Goal: Obtain resource: Download file/media

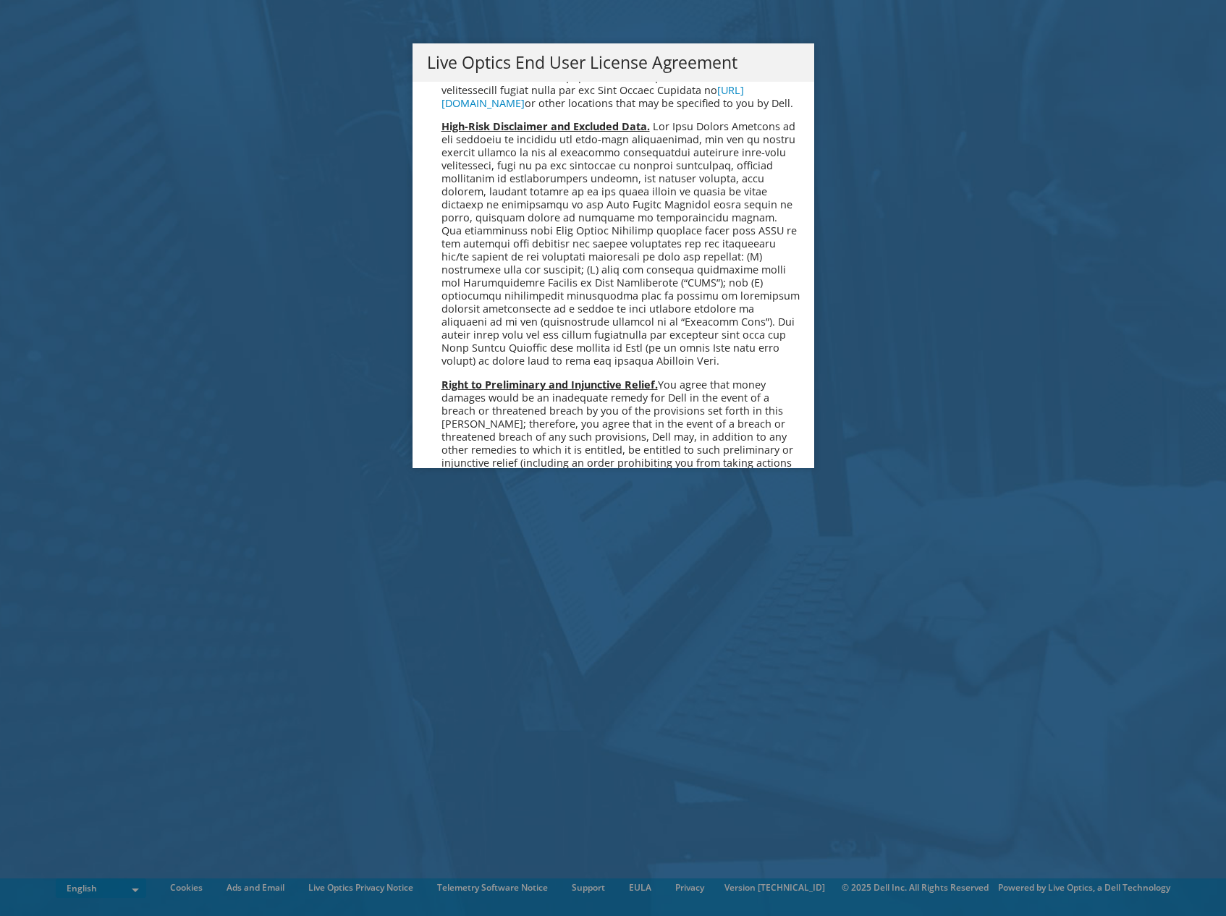
scroll to position [5471, 0]
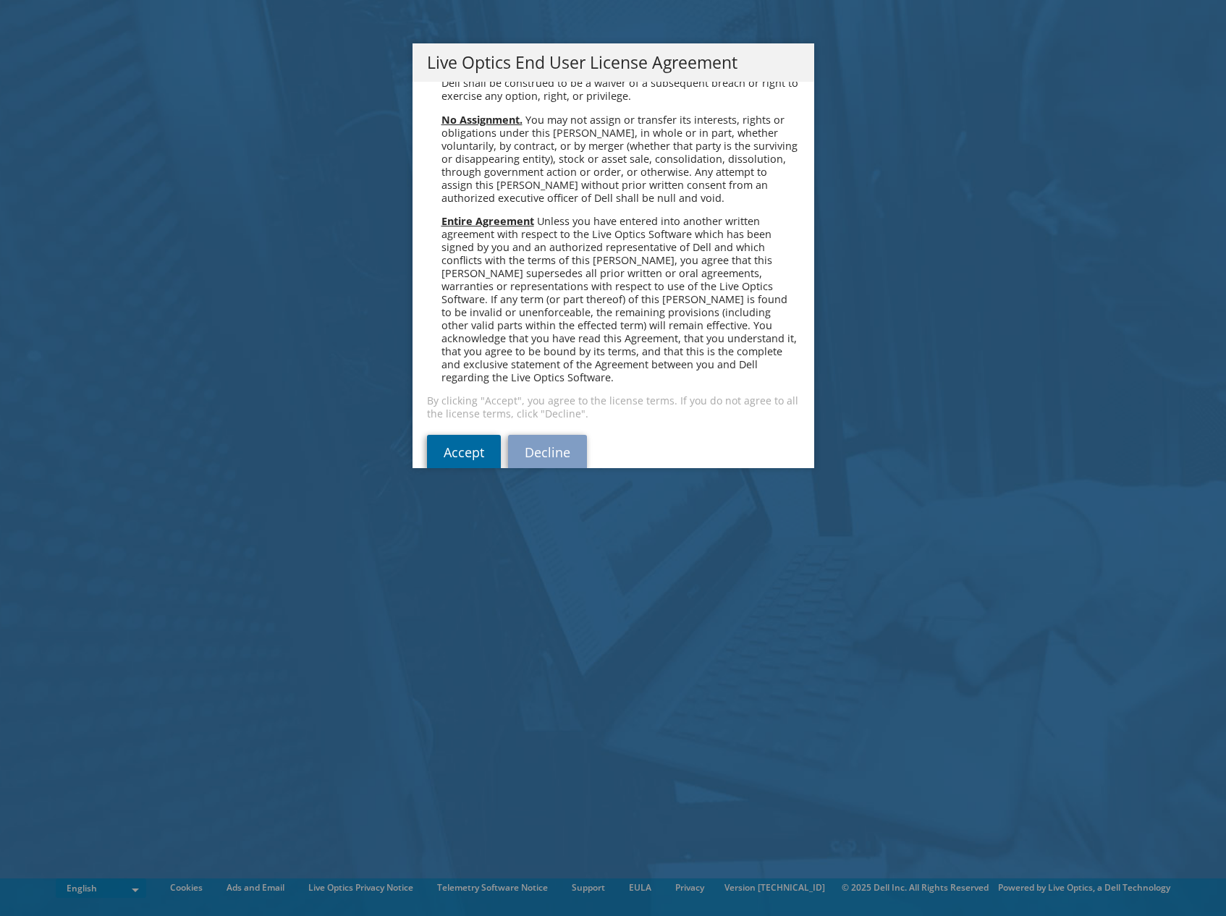
click at [462, 441] on link "Accept" at bounding box center [464, 452] width 74 height 35
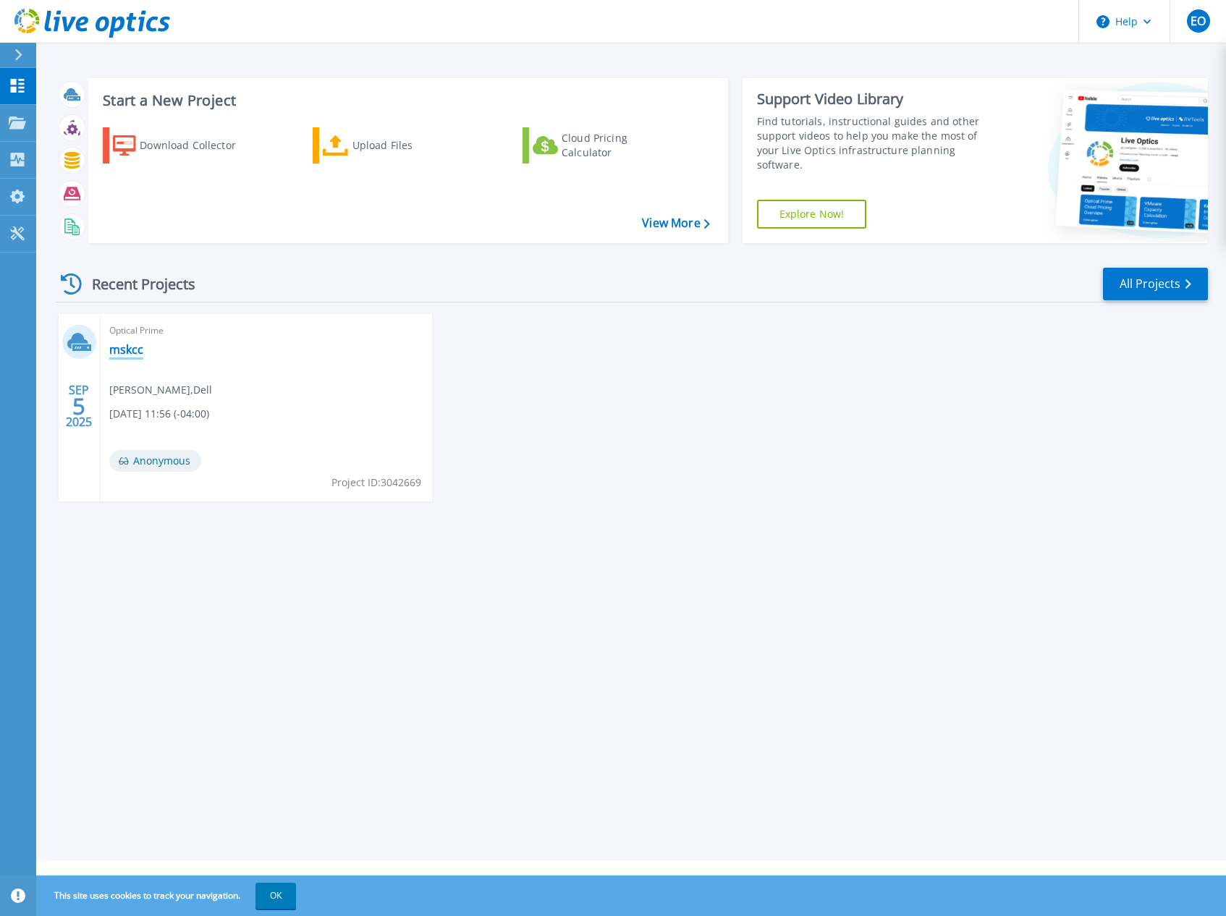
click at [137, 347] on link "mskcc" at bounding box center [126, 349] width 34 height 14
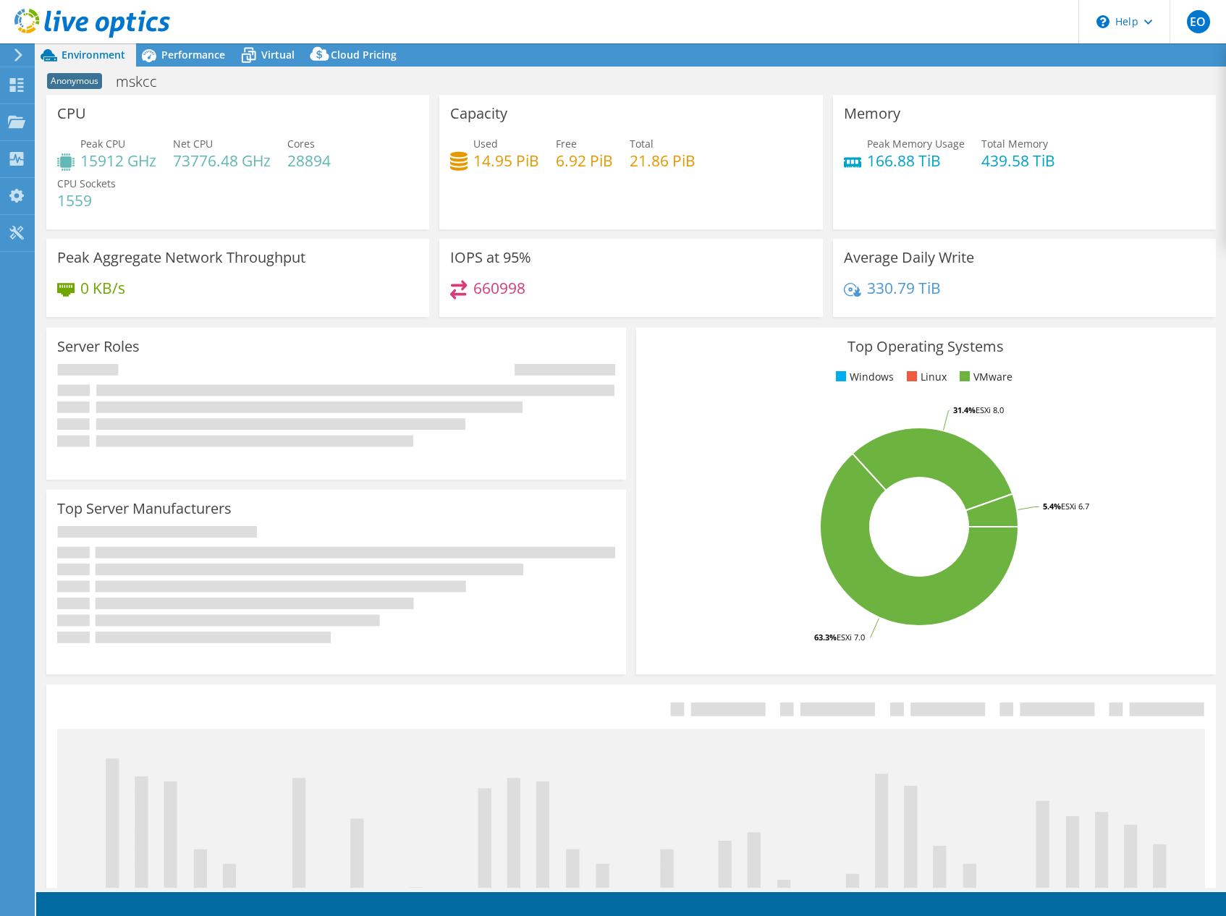
select select "USD"
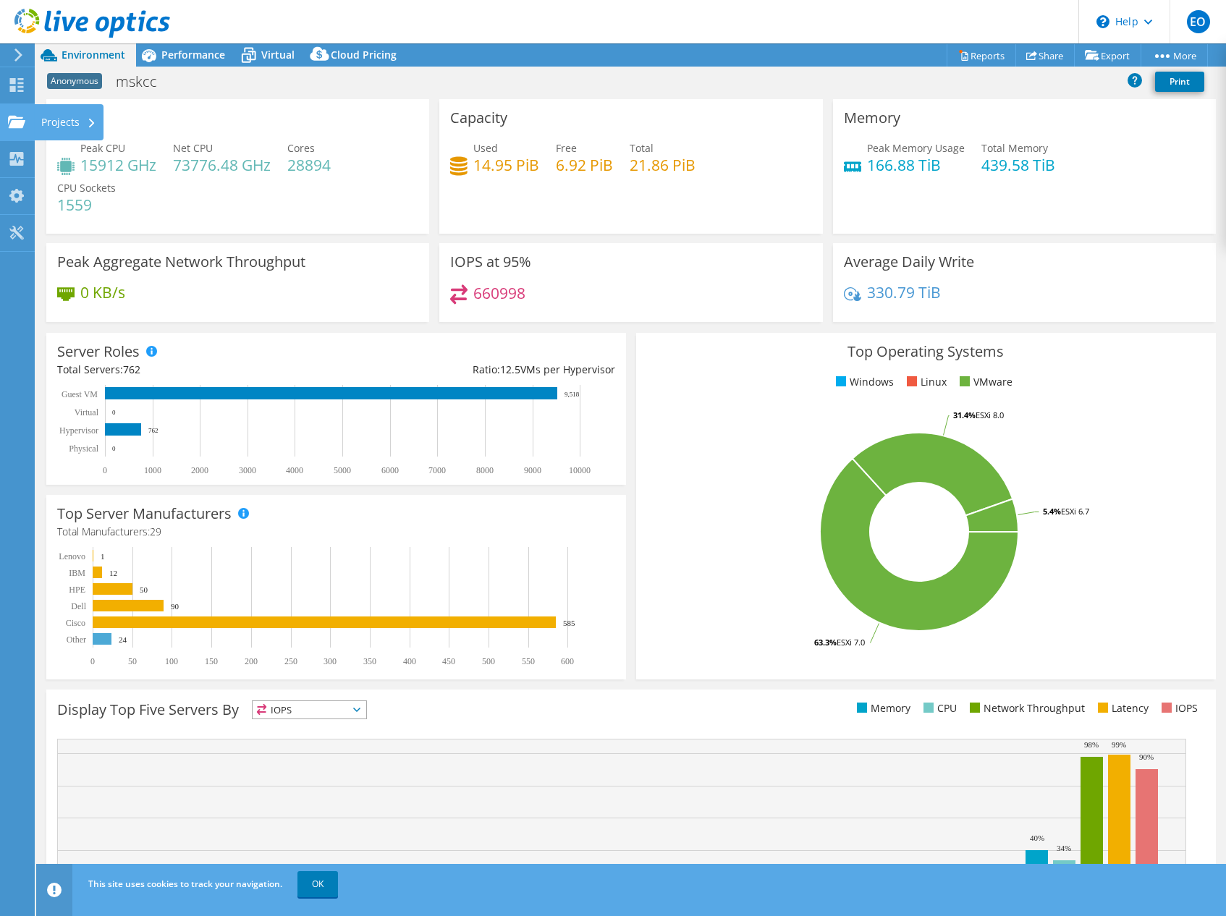
click at [23, 127] on icon at bounding box center [16, 122] width 17 height 14
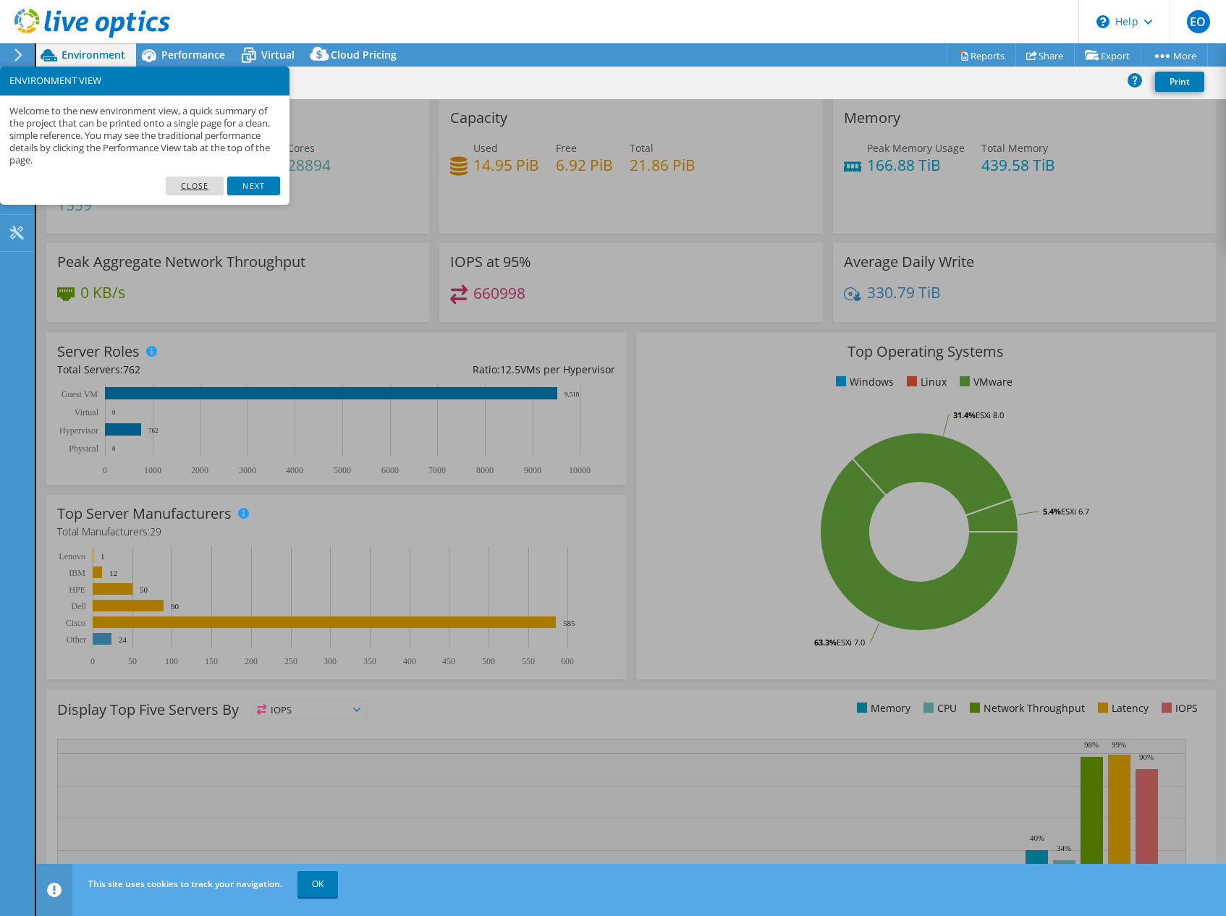
click at [190, 177] on link "Close" at bounding box center [195, 186] width 59 height 19
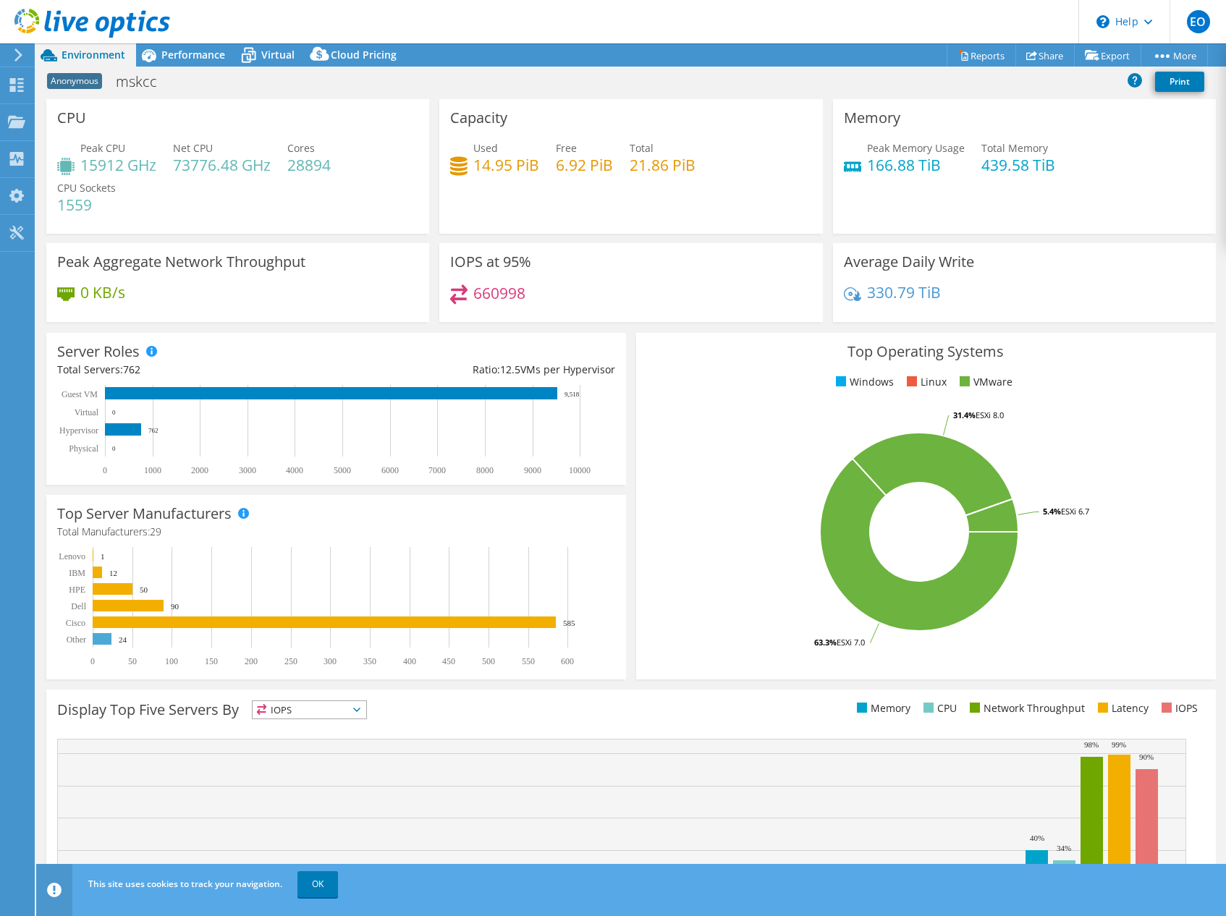
click at [19, 59] on icon at bounding box center [18, 54] width 11 height 13
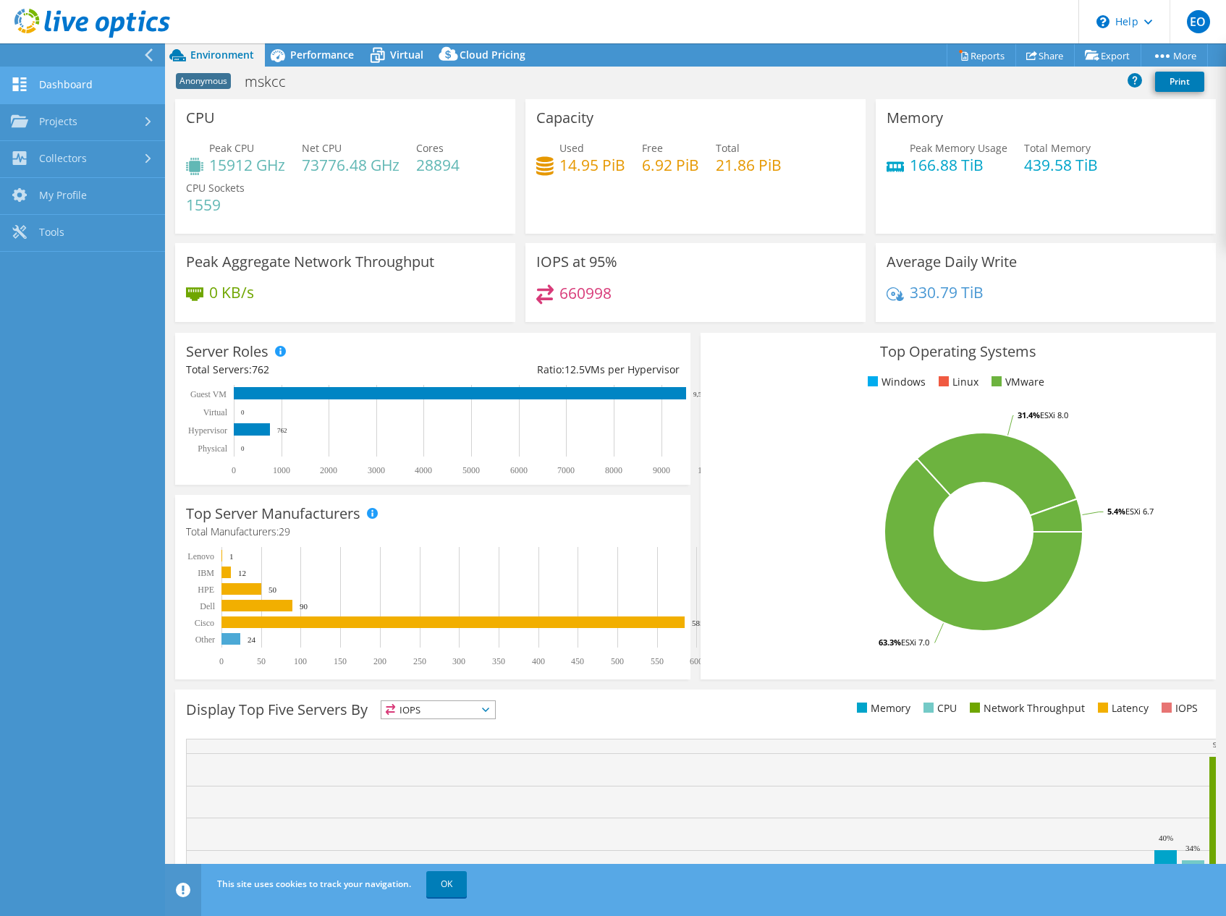
click at [41, 87] on link "Dashboard" at bounding box center [82, 85] width 165 height 37
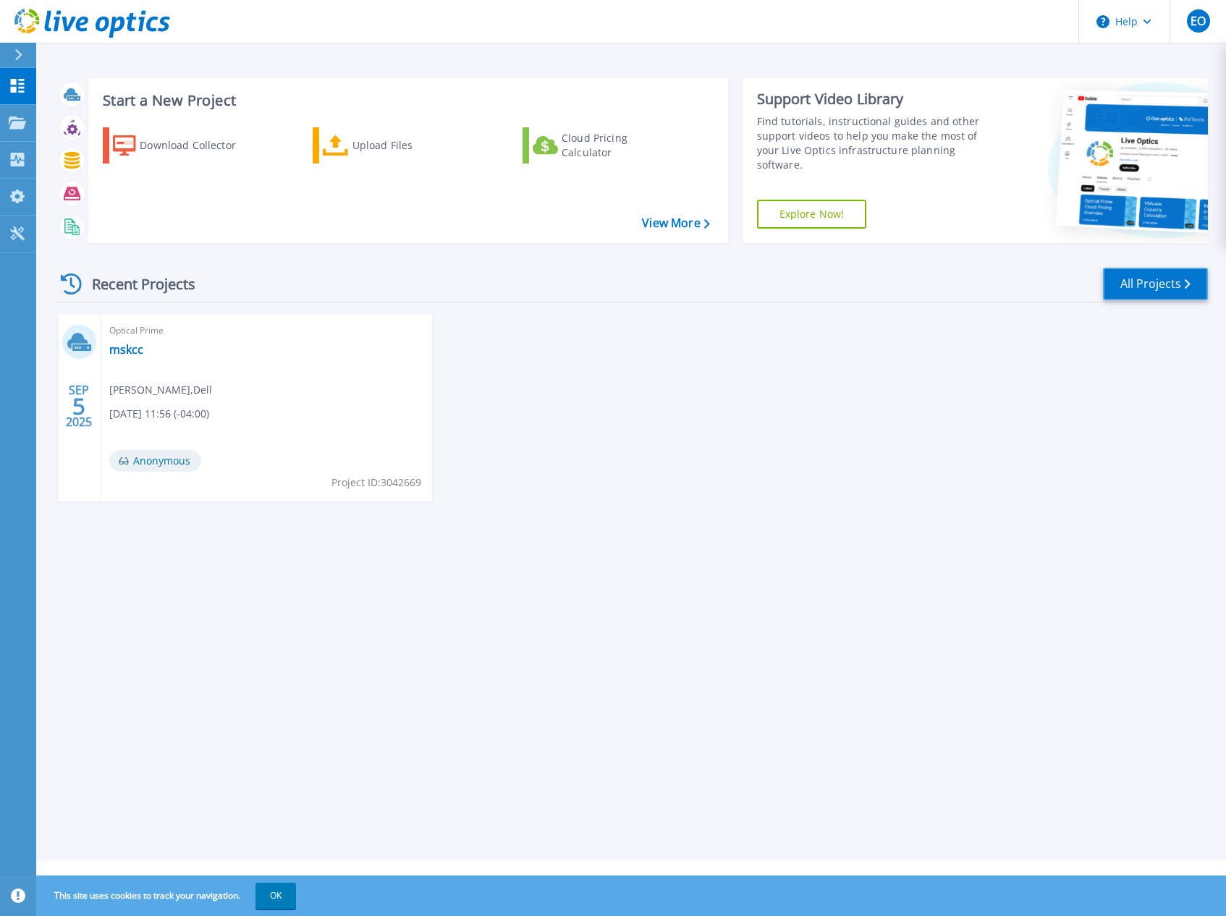
drag, startPoint x: 1171, startPoint y: 285, endPoint x: 1161, endPoint y: 287, distance: 10.4
click at [1169, 286] on link "All Projects" at bounding box center [1155, 284] width 105 height 33
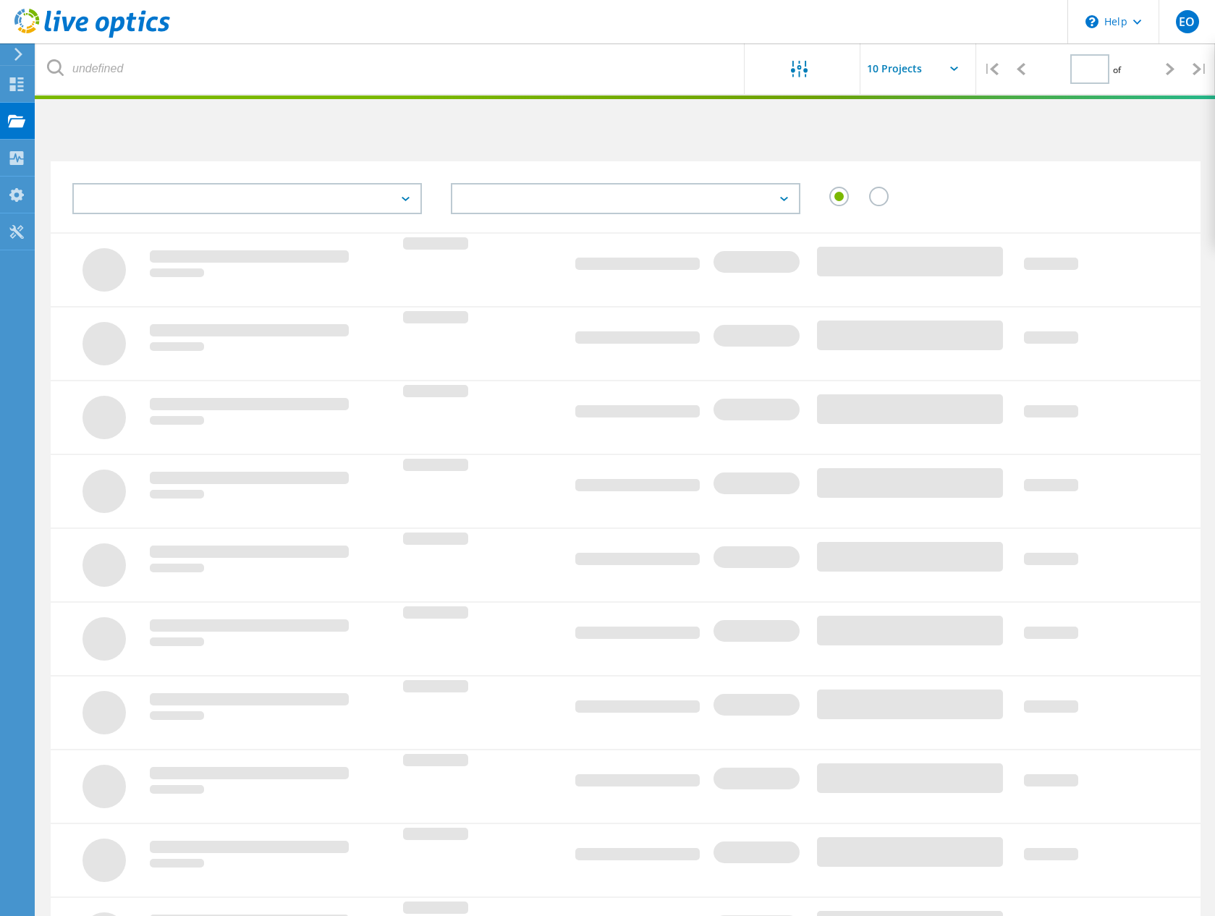
type input "1"
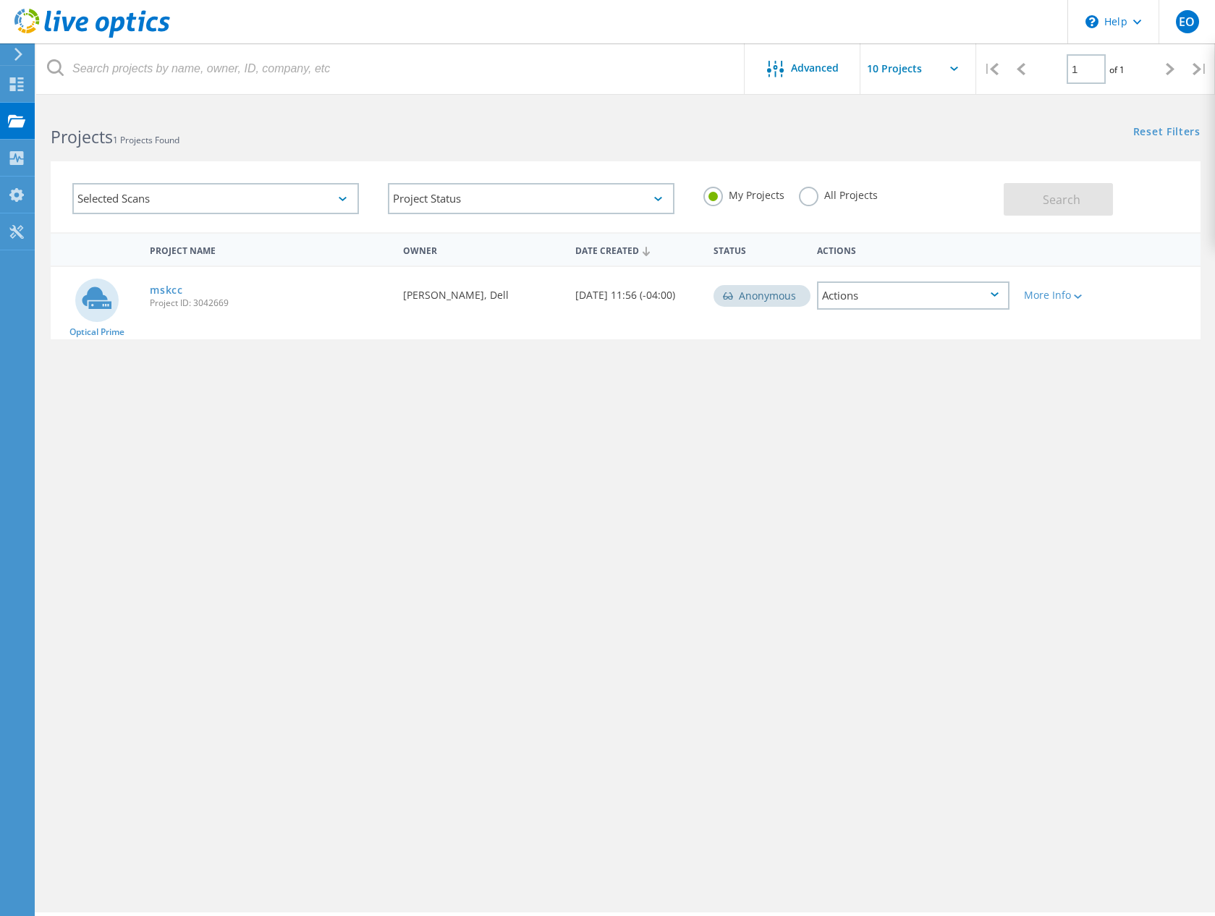
click at [995, 297] on div "Actions" at bounding box center [913, 295] width 192 height 28
click at [1214, 301] on div "Project Name Owner Date Created Status Actions Optical Prime mskcc Project ID: …" at bounding box center [625, 427] width 1179 height 391
click at [1040, 294] on div "More Info" at bounding box center [1062, 295] width 77 height 10
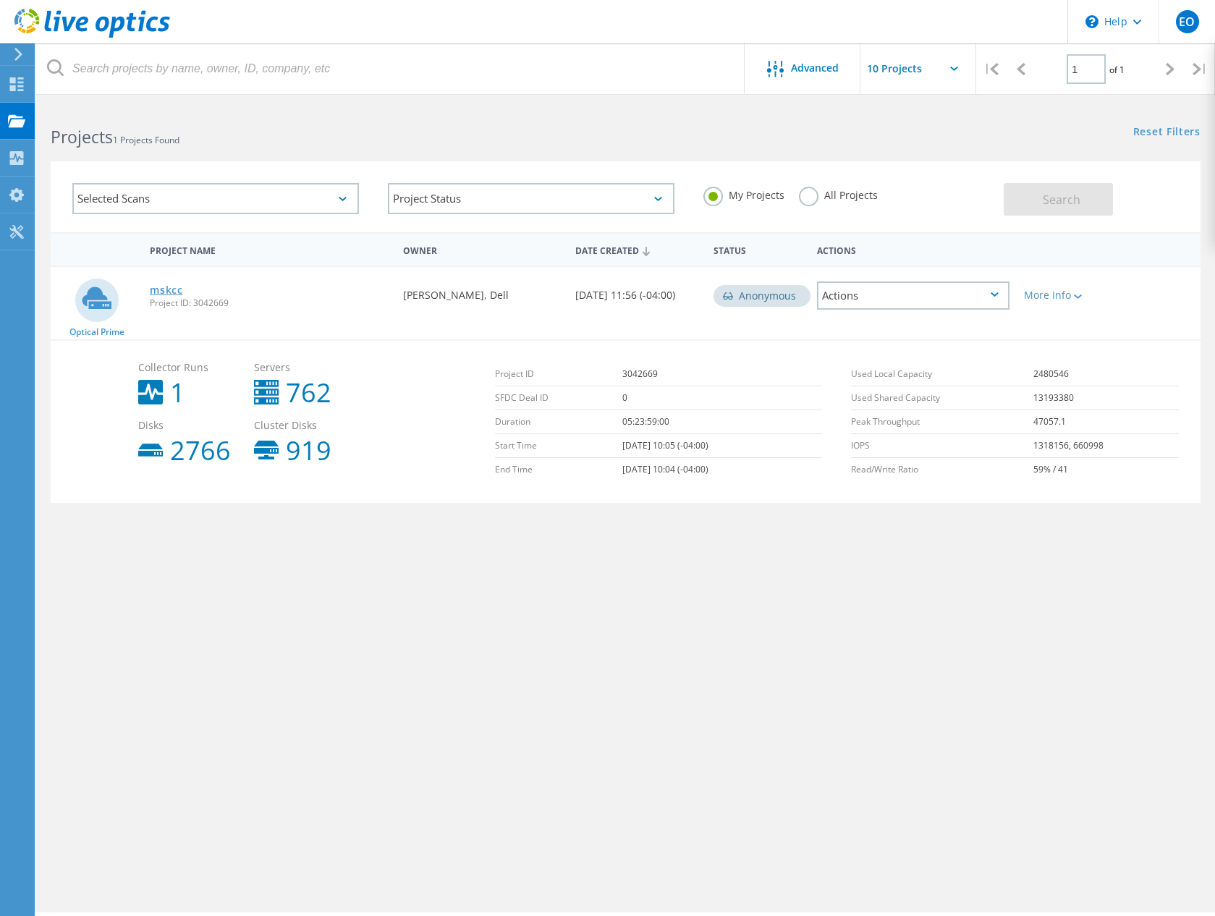
click at [169, 288] on link "mskcc" at bounding box center [166, 290] width 33 height 10
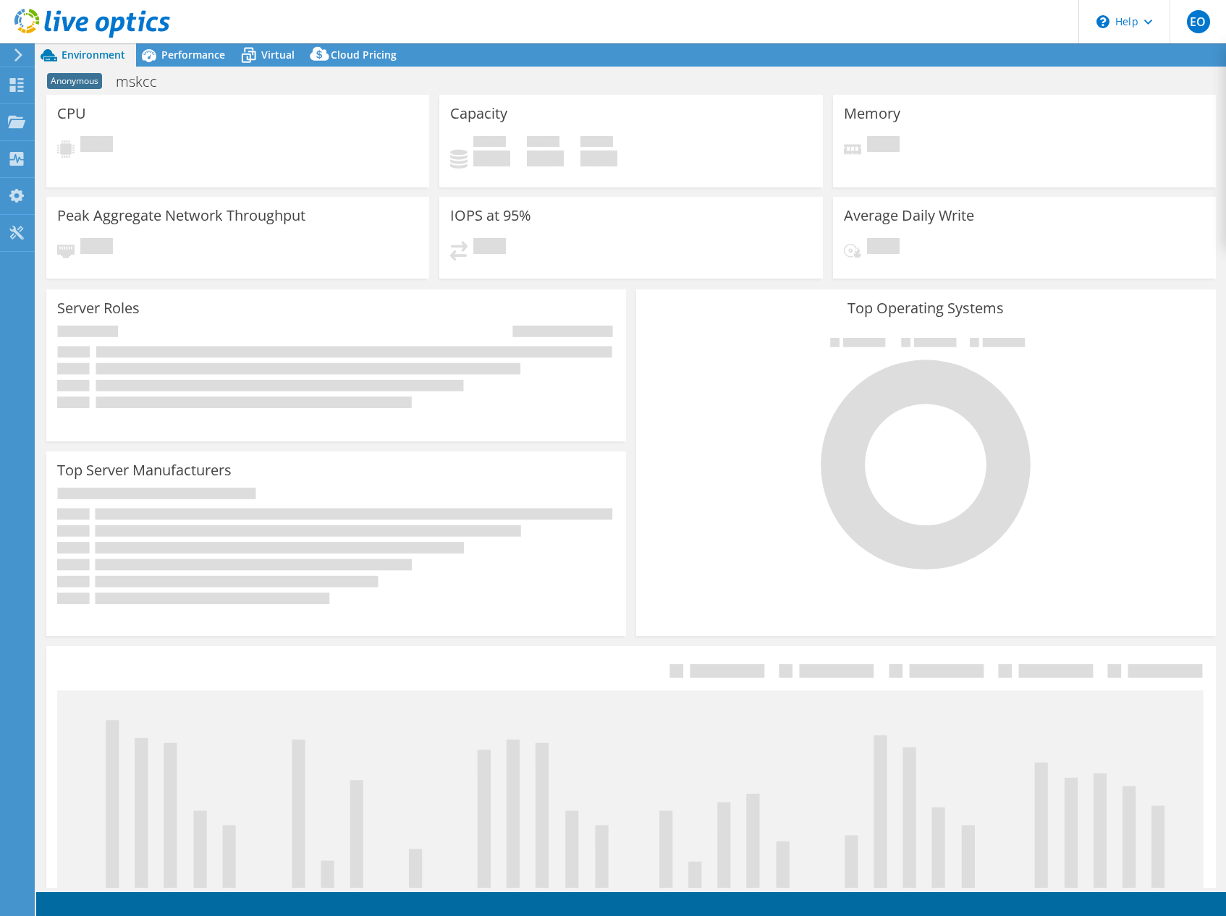
select select "USD"
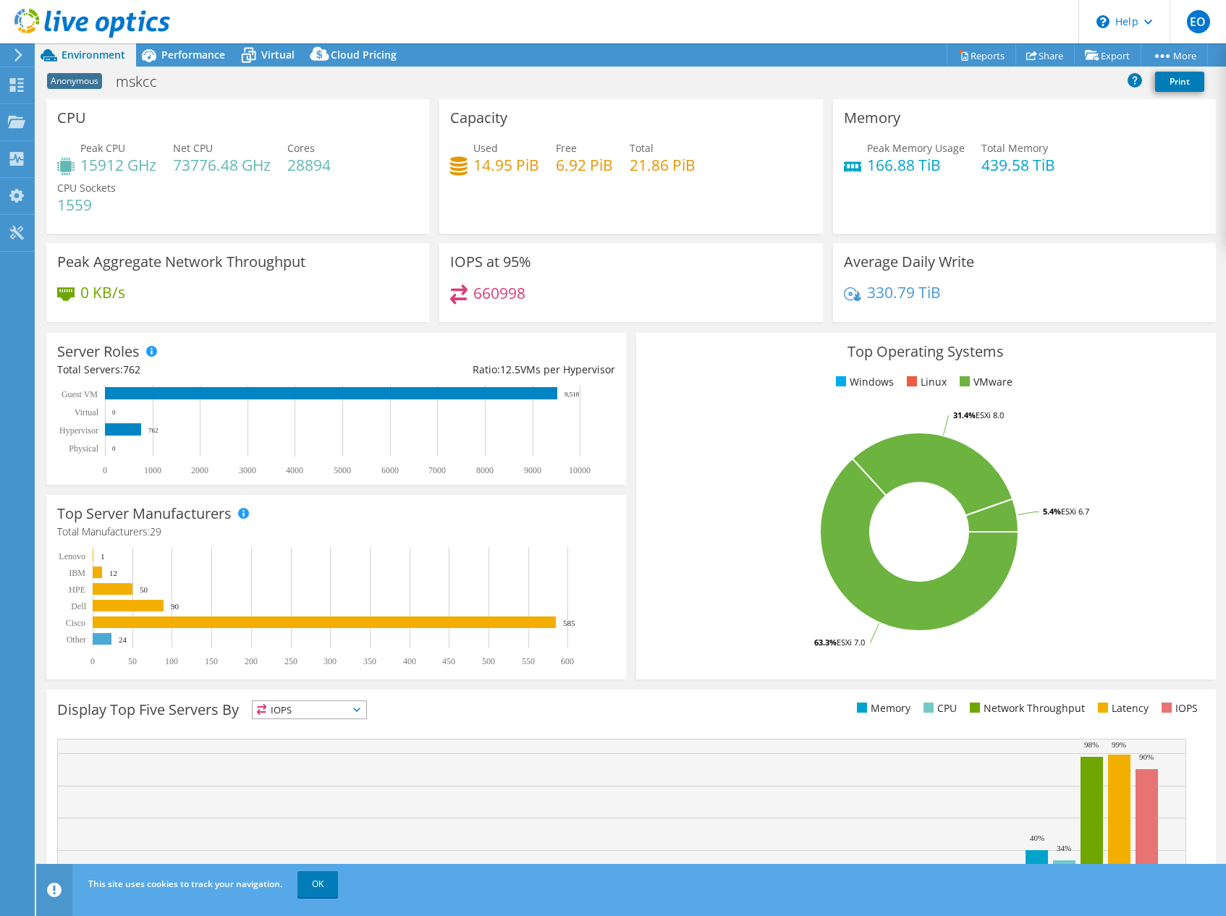
click at [139, 547] on rect at bounding box center [329, 606] width 545 height 119
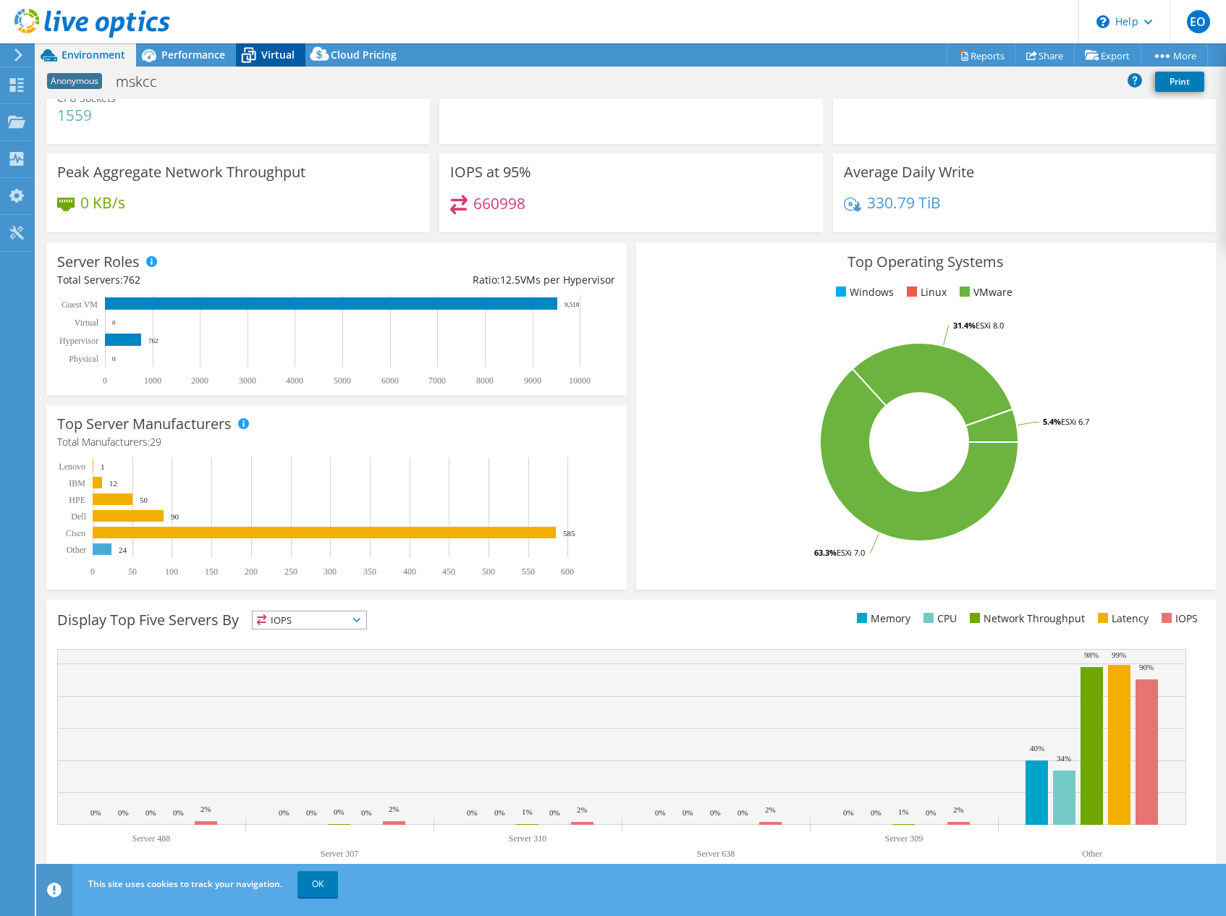
click at [261, 54] on span "Virtual" at bounding box center [277, 55] width 33 height 14
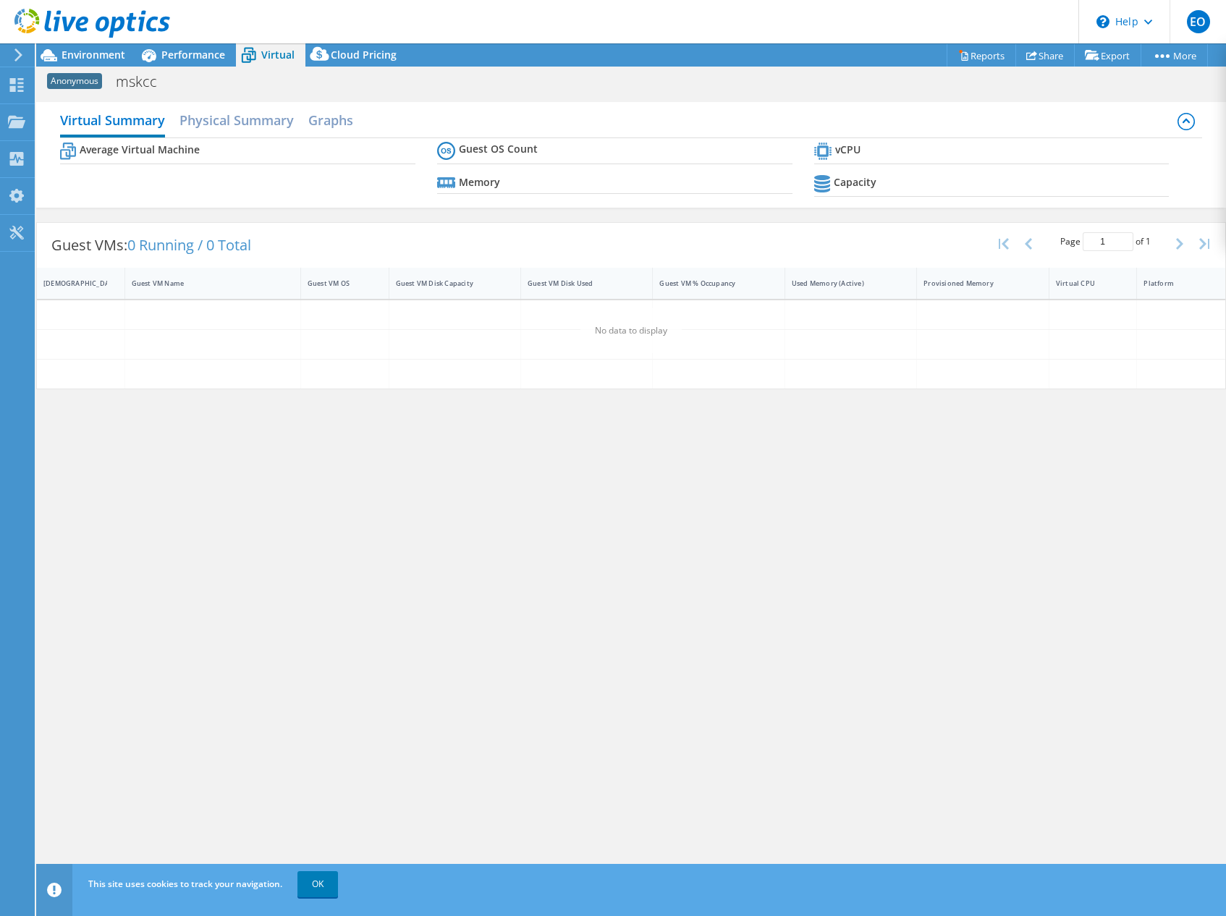
scroll to position [0, 0]
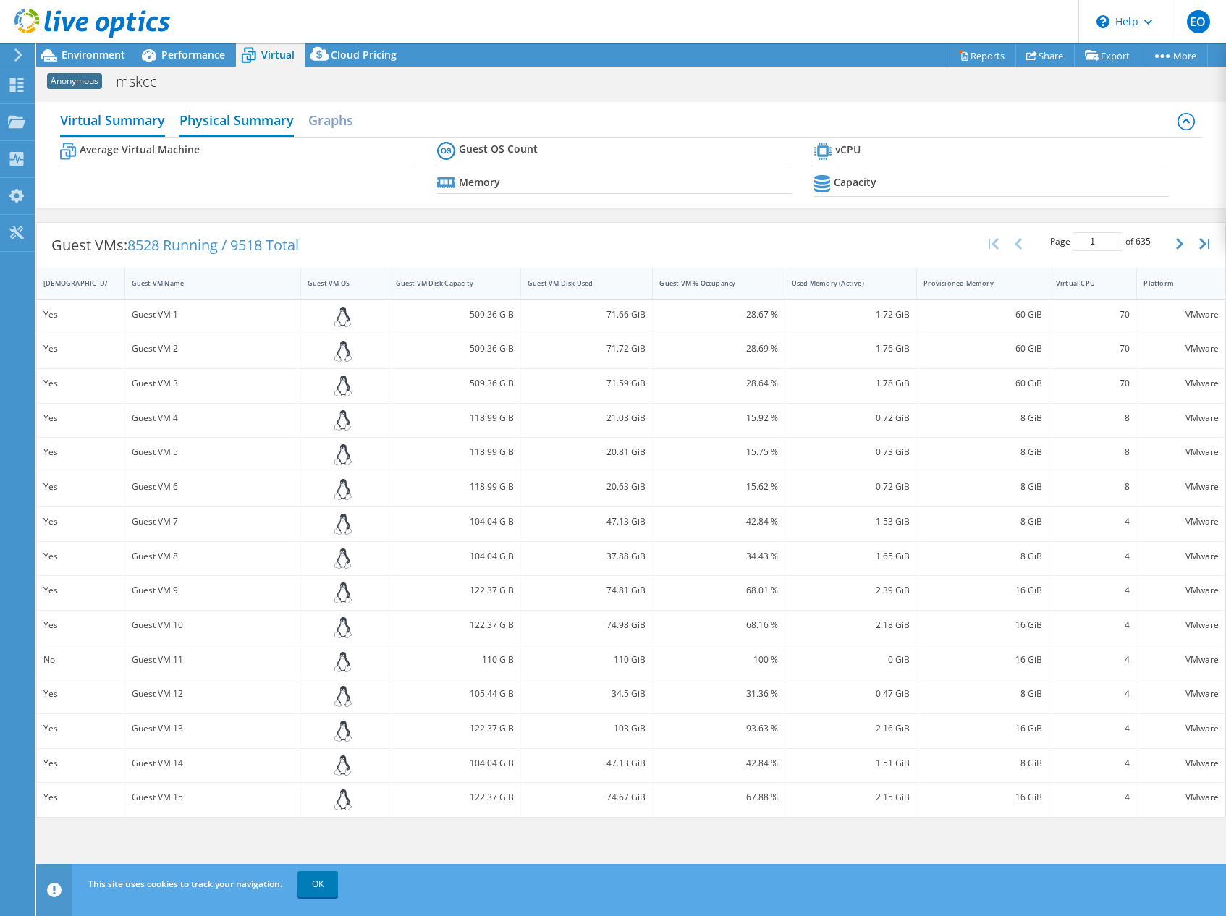
click at [238, 126] on h2 "Physical Summary" at bounding box center [236, 122] width 114 height 32
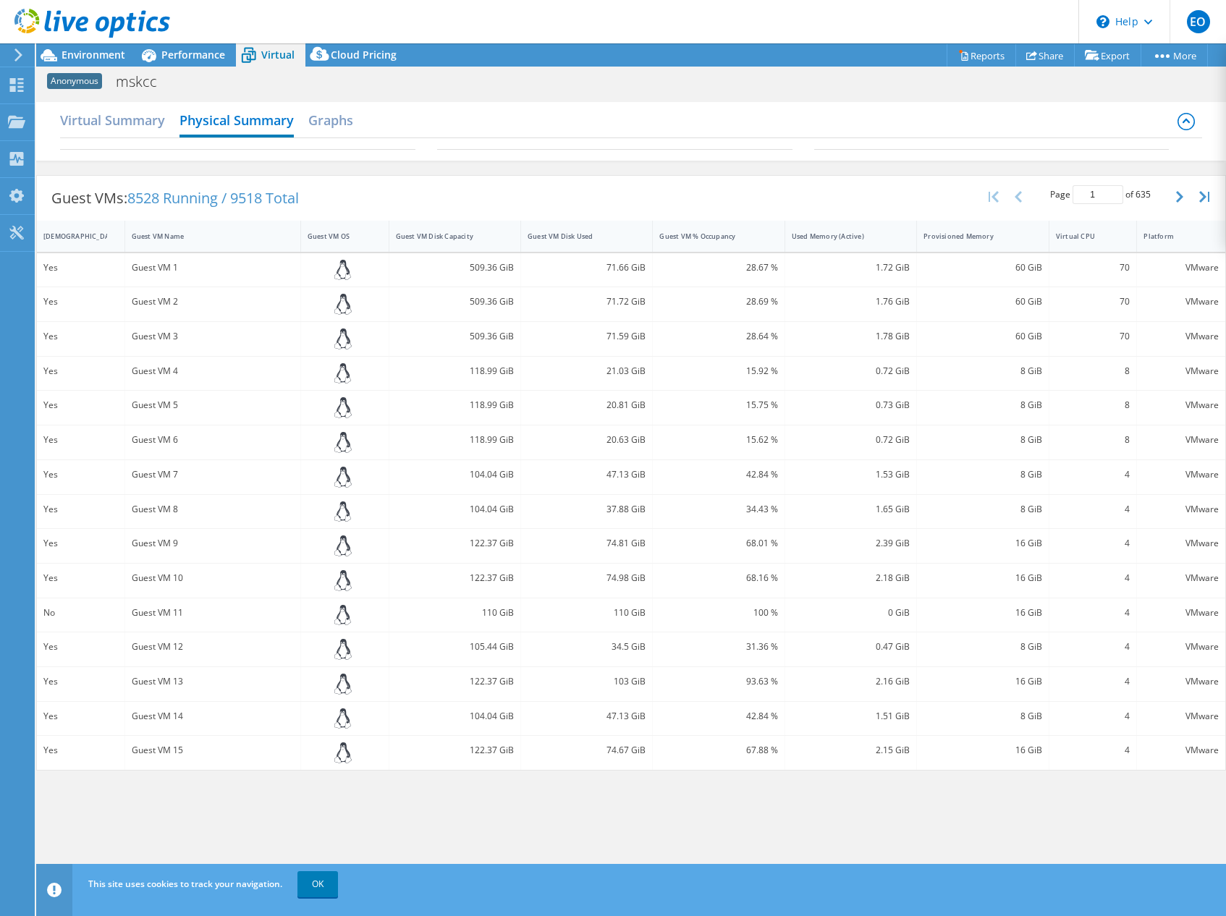
scroll to position [72, 0]
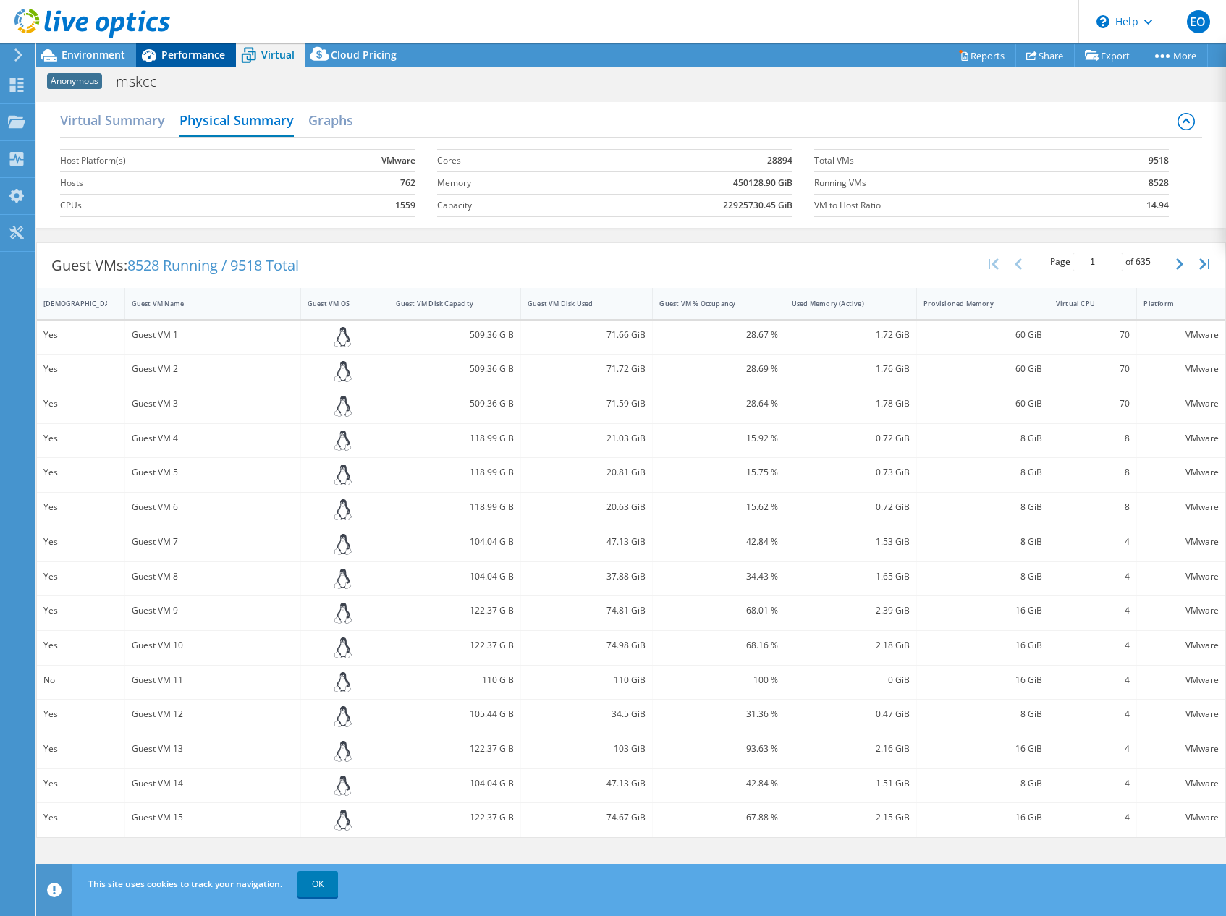
click at [177, 56] on span "Performance" at bounding box center [193, 55] width 64 height 14
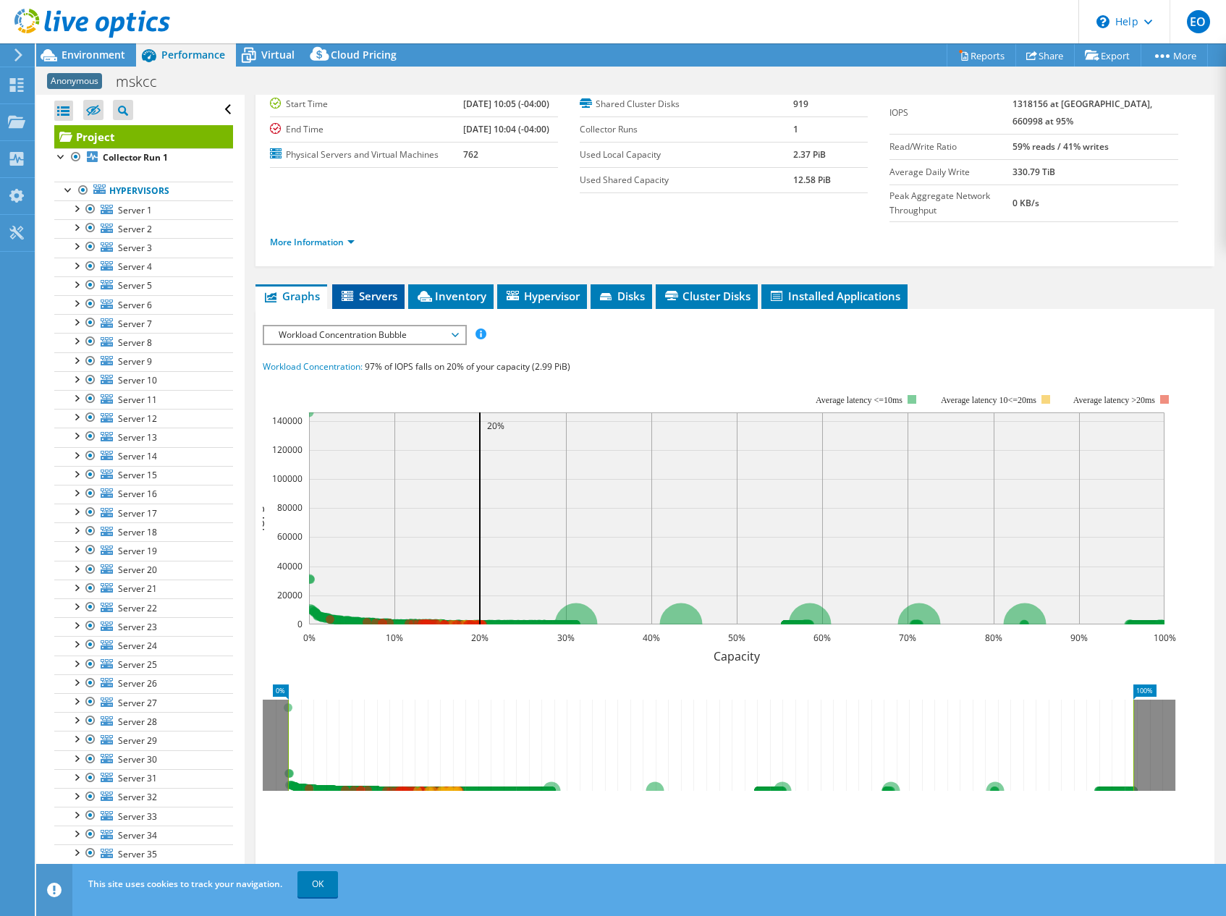
click at [385, 289] on span "Servers" at bounding box center [368, 296] width 58 height 14
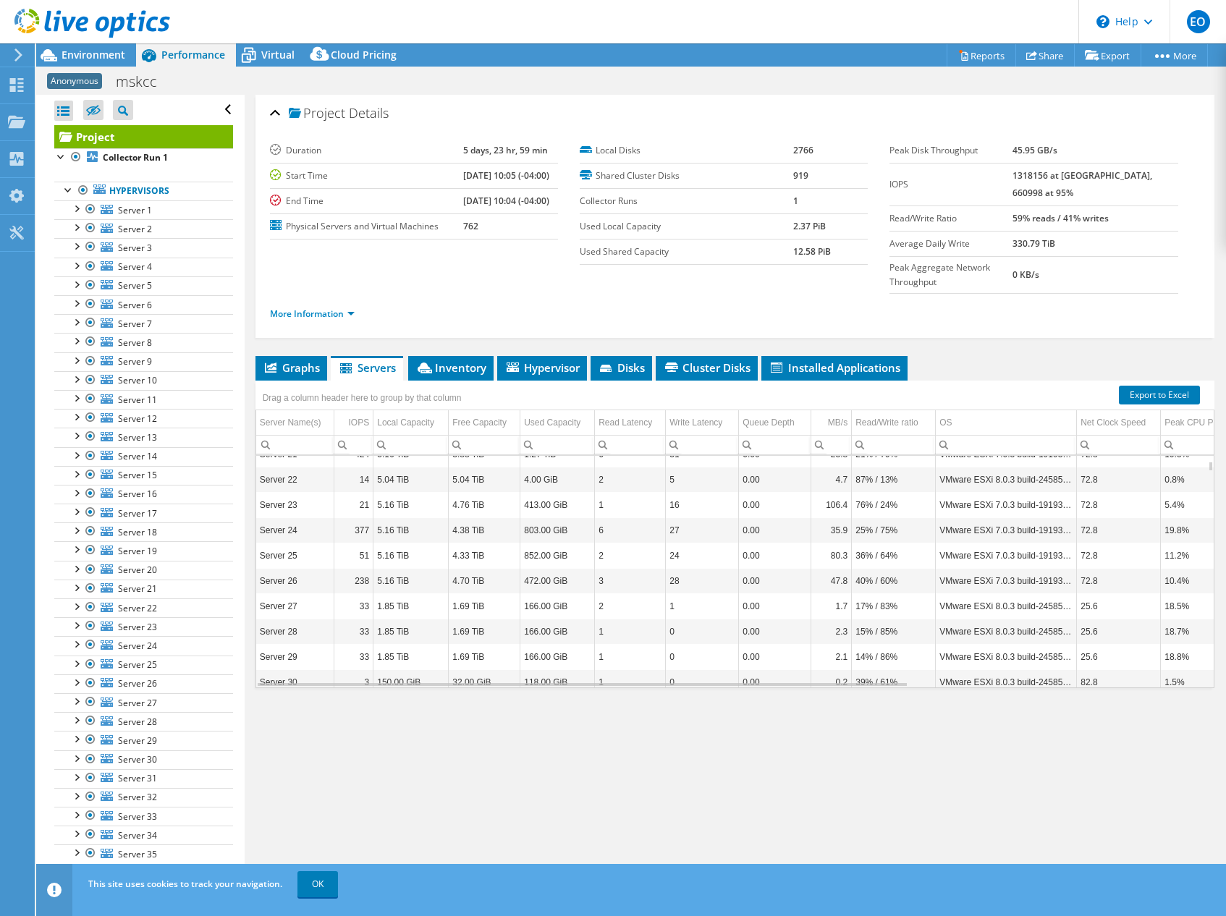
scroll to position [434, 0]
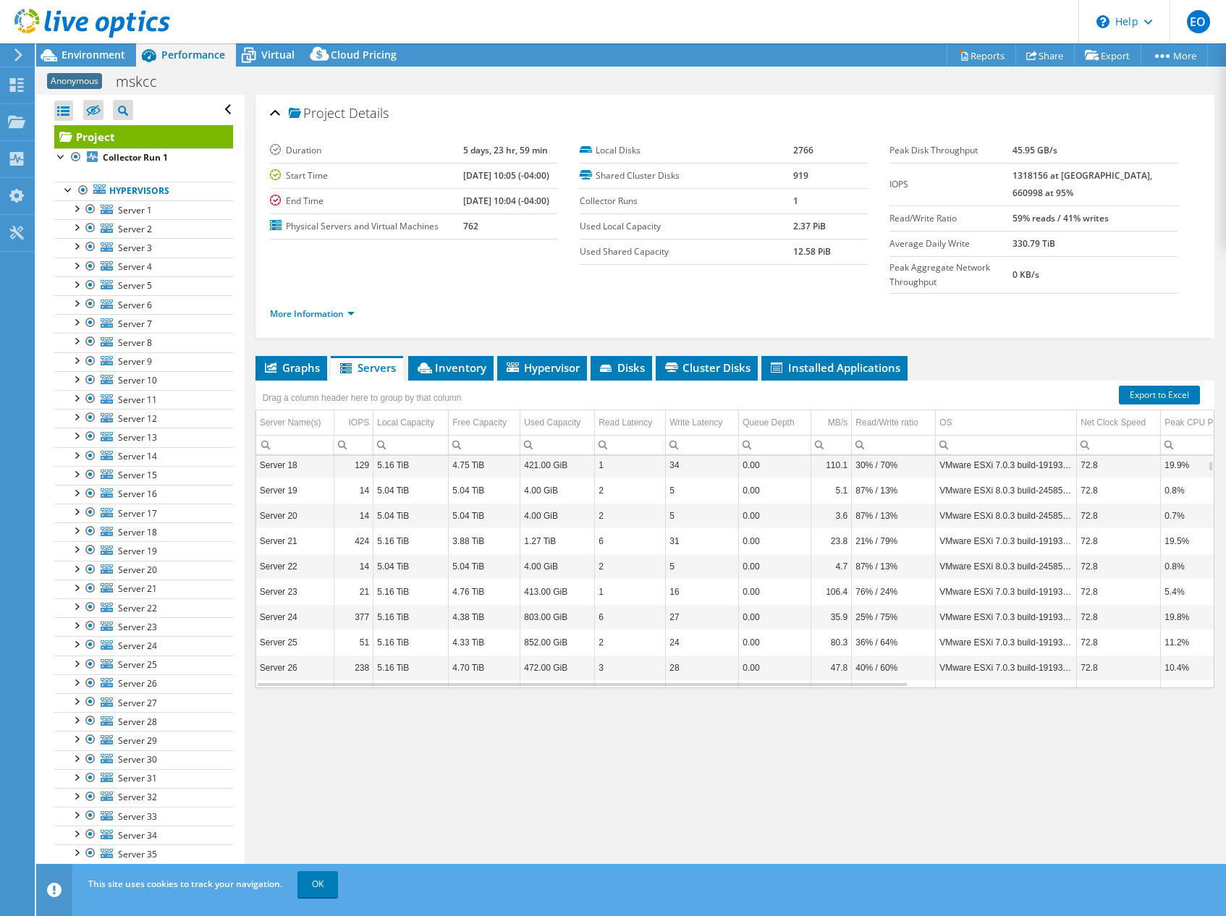
click at [973, 443] on input "Column OS, Filter cell" at bounding box center [1005, 445] width 140 height 19
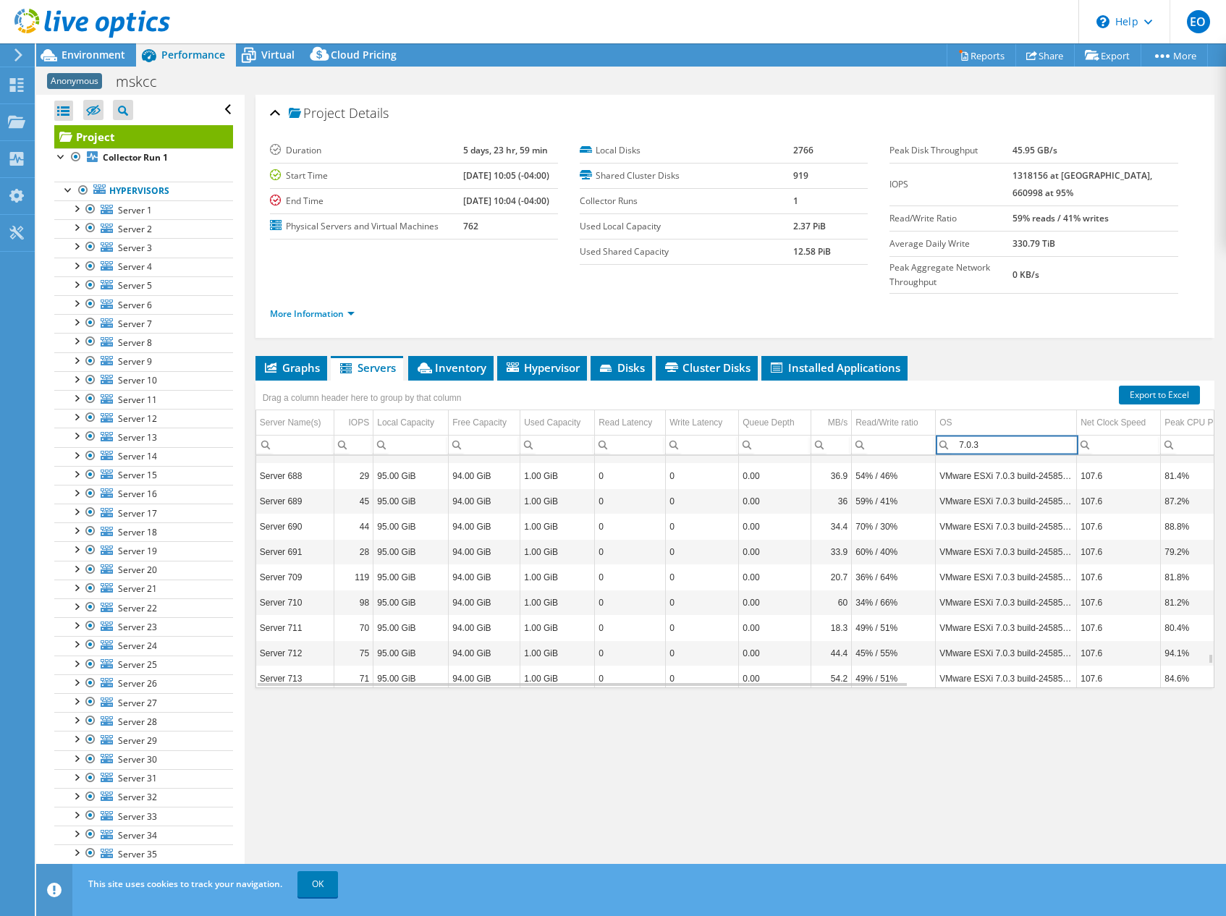
drag, startPoint x: 1019, startPoint y: 449, endPoint x: 900, endPoint y: 438, distance: 119.1
click at [900, 438] on tr "Contains Does not contain Starts with Ends with Equals Does not equal Reset Con…" at bounding box center [943, 445] width 1374 height 20
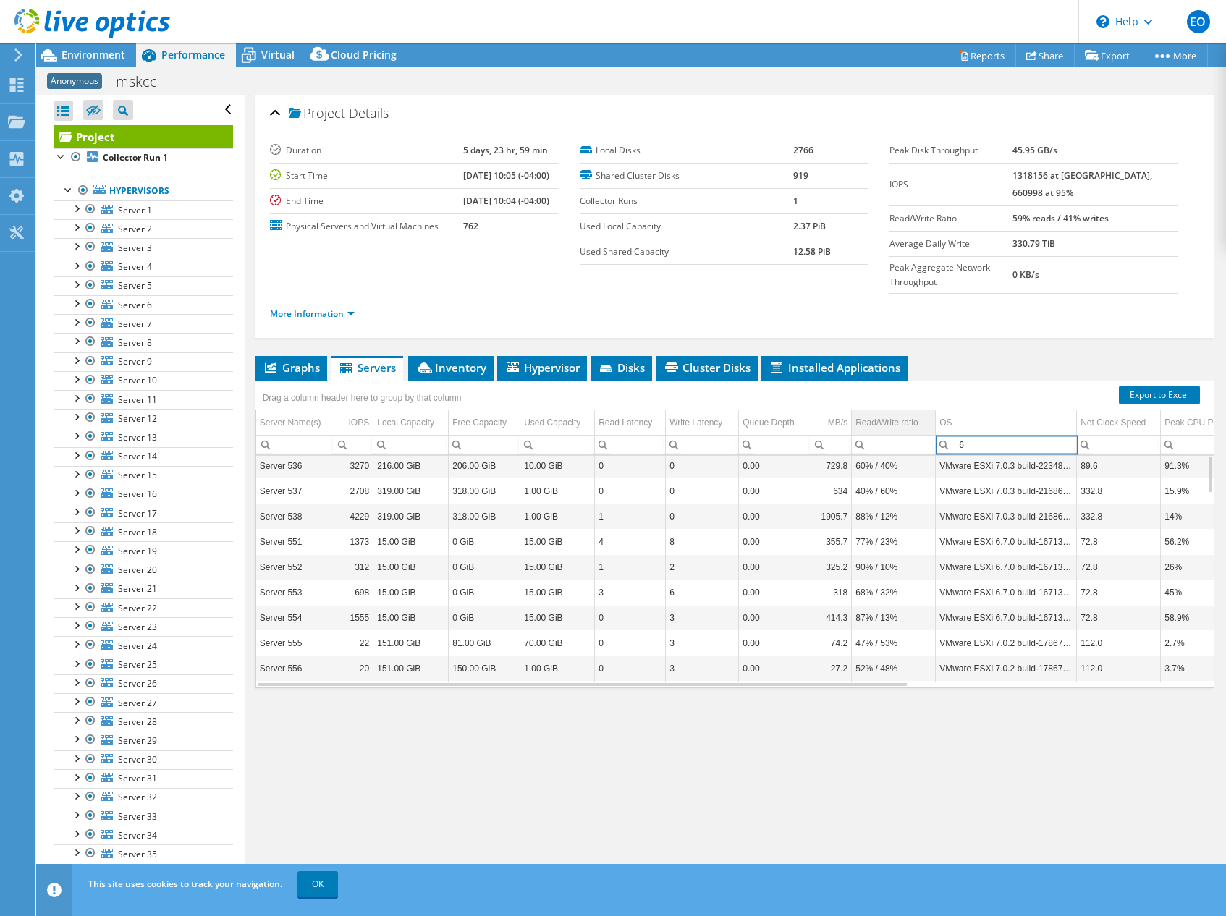
scroll to position [0, 0]
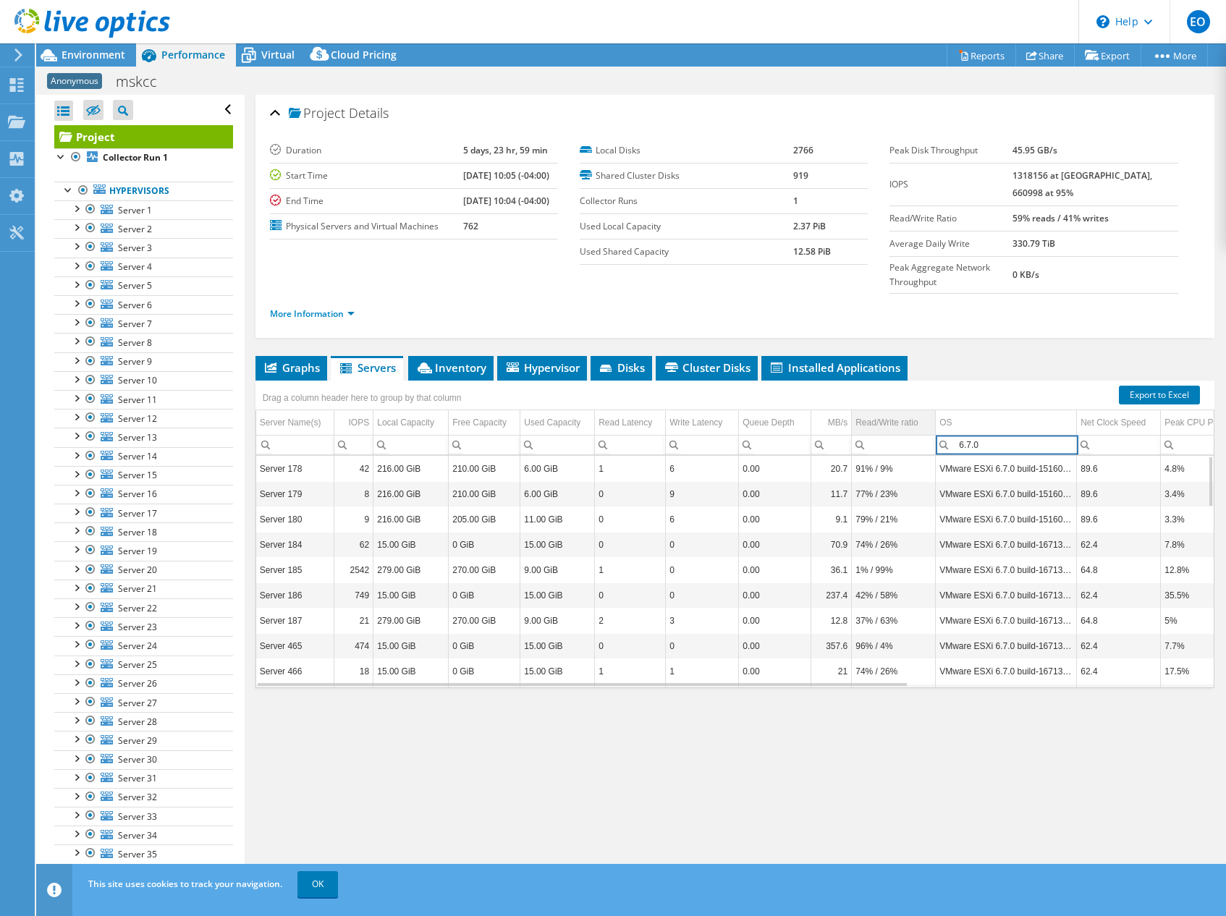
type input "6.7.0"
select select "USD"
click at [1151, 396] on link "Export to Excel" at bounding box center [1158, 395] width 81 height 19
click at [1141, 396] on link "Export to Excel" at bounding box center [1158, 395] width 81 height 19
